Goal: Task Accomplishment & Management: Manage account settings

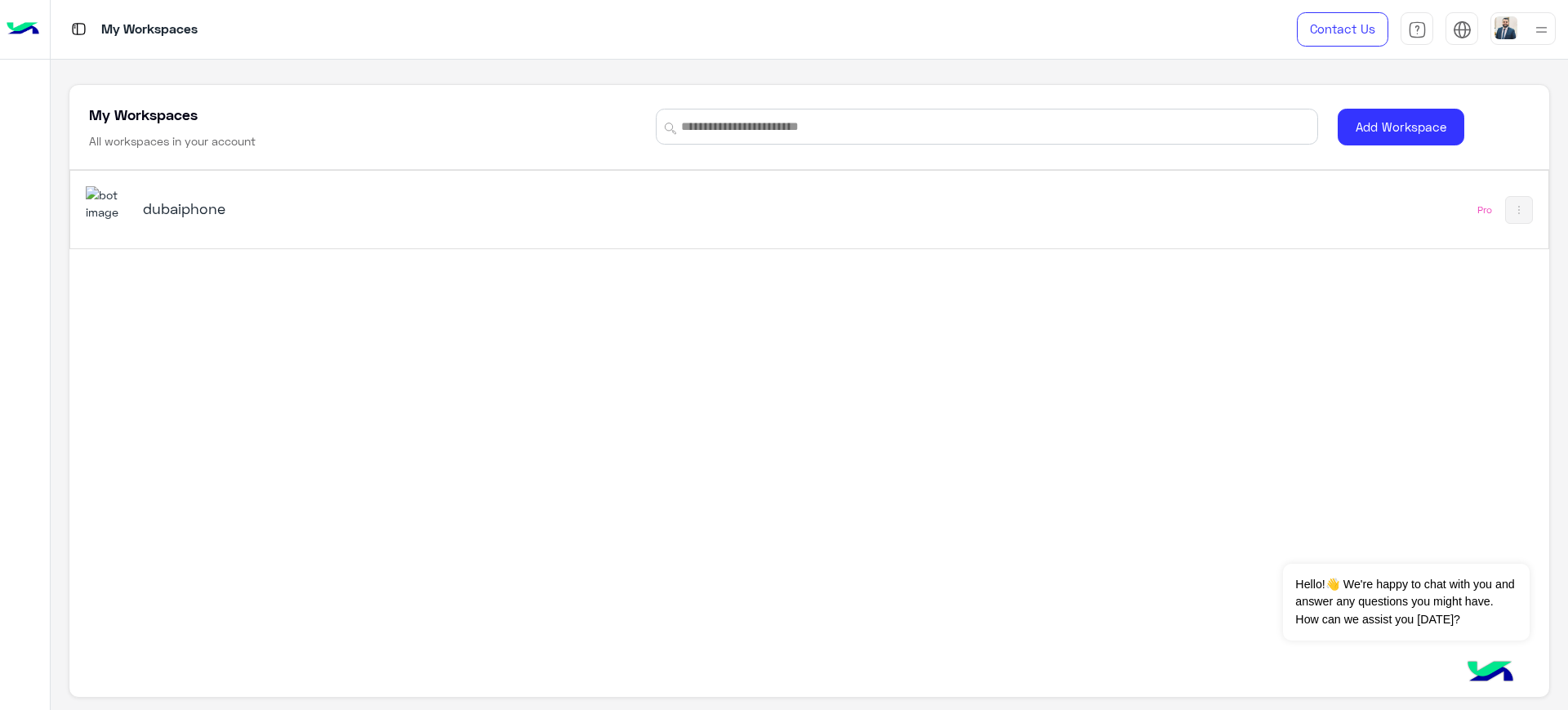
click at [179, 215] on h5 "dubaiphone" at bounding box center [404, 208] width 521 height 19
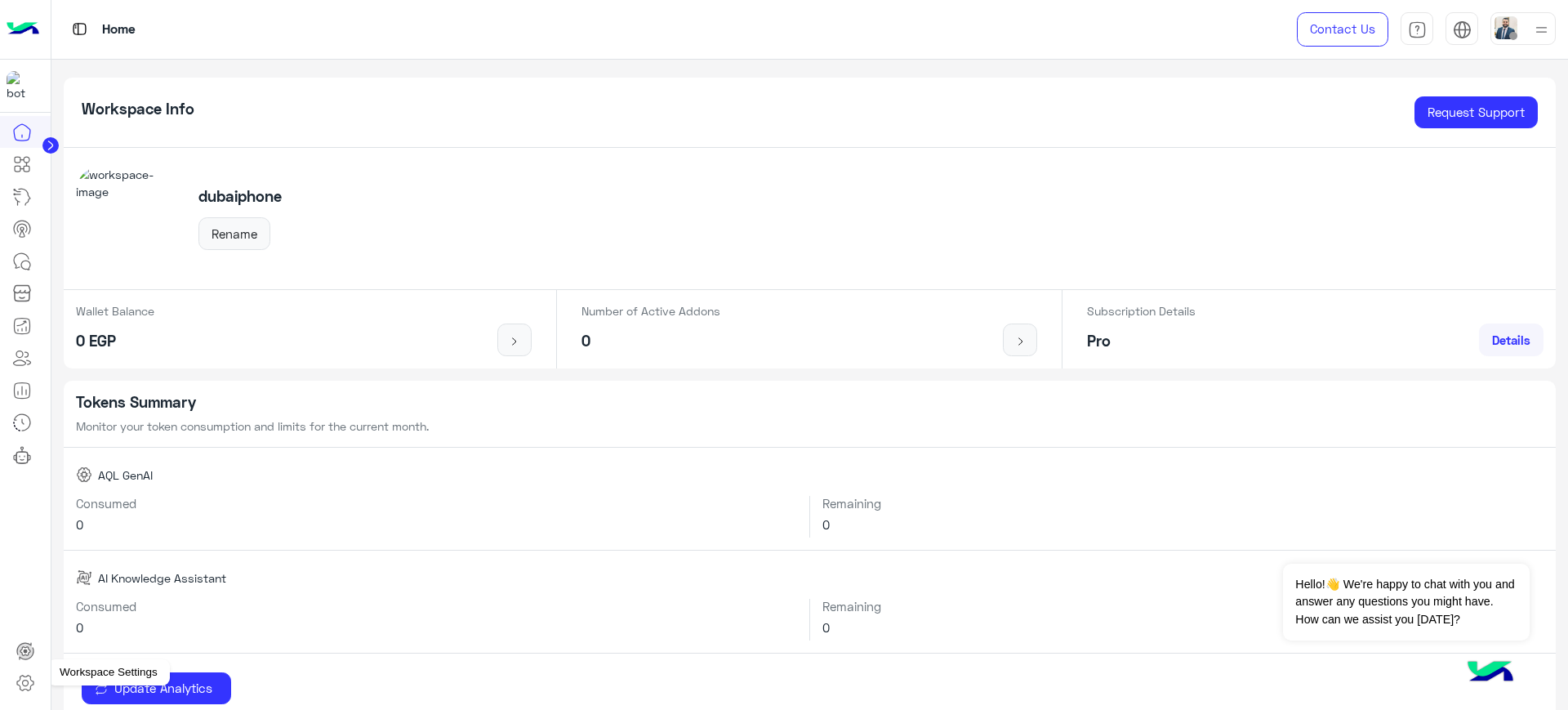
click at [25, 684] on icon at bounding box center [26, 683] width 19 height 19
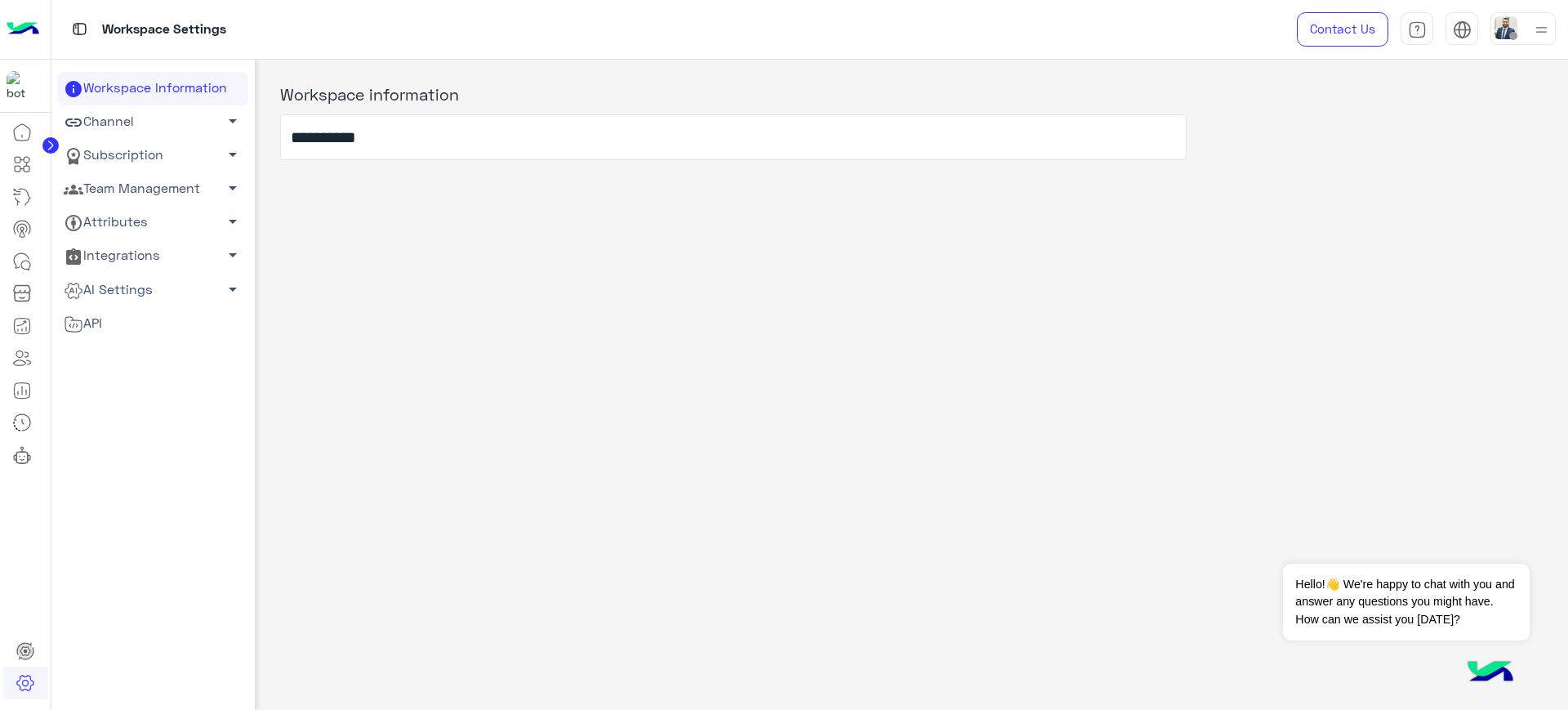
click at [155, 154] on link "Subscription arrow_drop_down" at bounding box center [153, 155] width 191 height 34
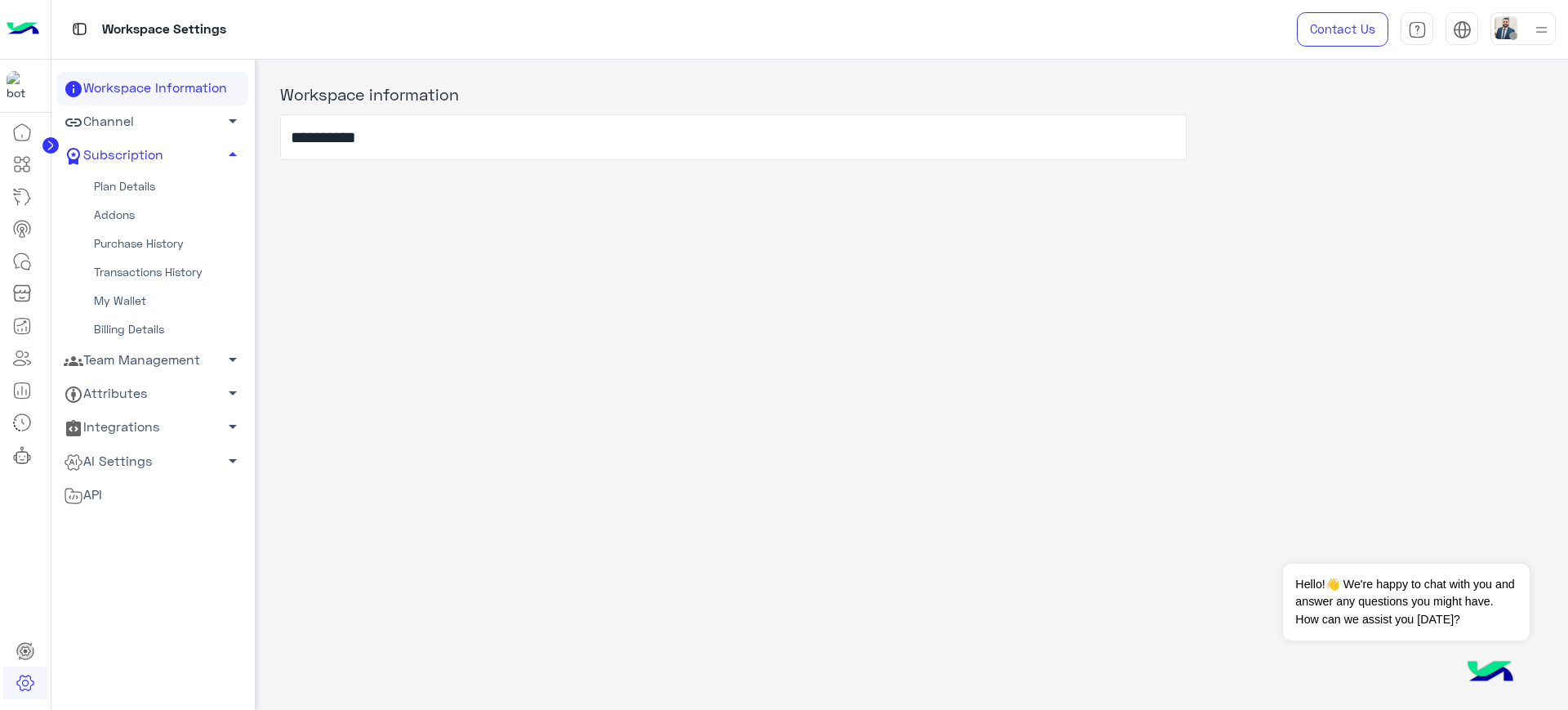
click at [147, 179] on link "Plan Details" at bounding box center [153, 186] width 191 height 28
